Goal: Transaction & Acquisition: Purchase product/service

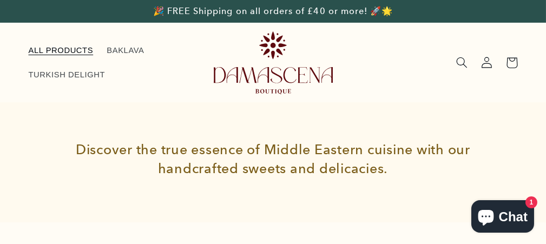
click at [75, 51] on span "ALL PRODUCTS" at bounding box center [61, 50] width 65 height 10
click at [53, 49] on span "ALL PRODUCTS" at bounding box center [61, 50] width 65 height 10
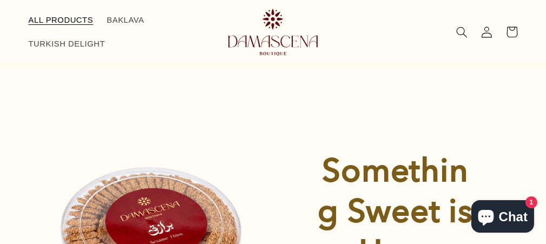
scroll to position [92, 0]
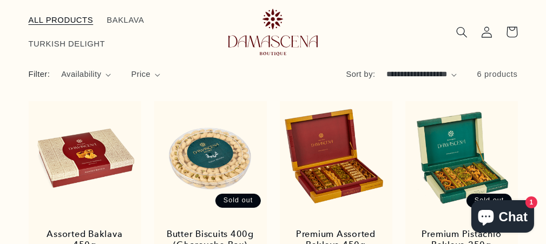
scroll to position [92, 0]
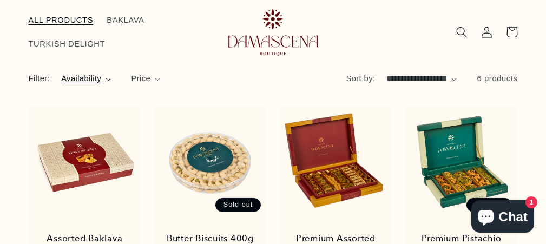
click at [105, 79] on summary "Availability" at bounding box center [86, 79] width 50 height 12
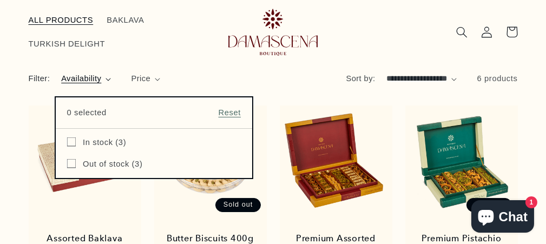
click at [105, 79] on summary "Availability" at bounding box center [86, 79] width 50 height 12
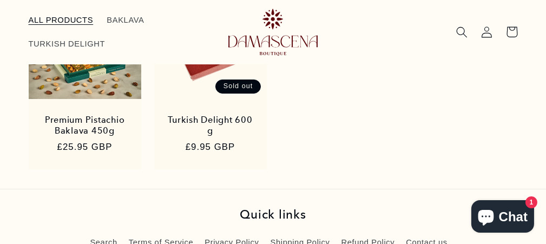
scroll to position [393, 0]
